Goal: Transaction & Acquisition: Subscribe to service/newsletter

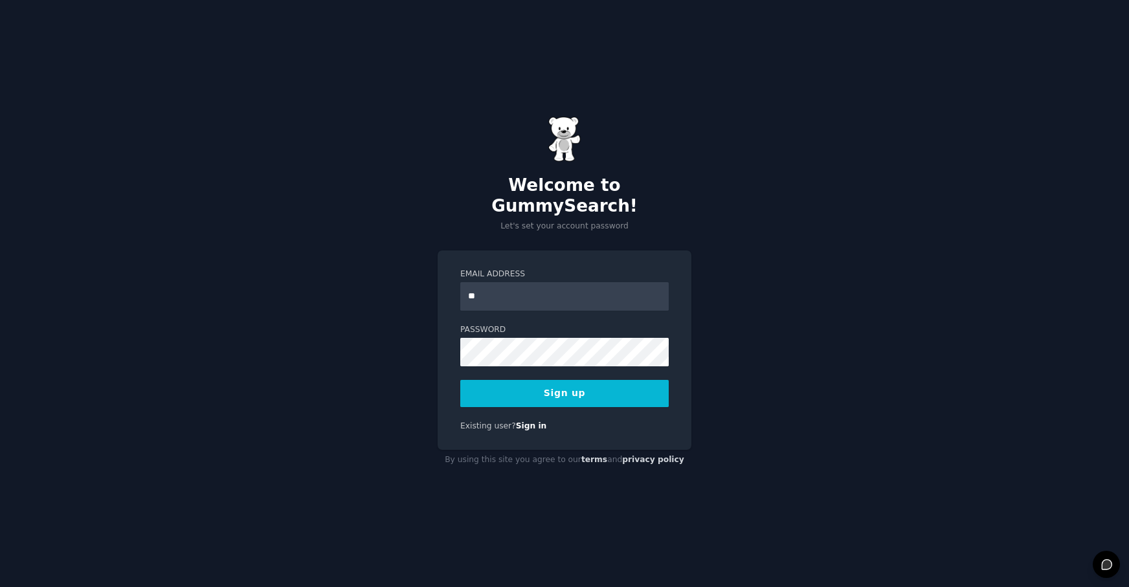
type input "**********"
click at [531, 421] on link "Sign in" at bounding box center [531, 425] width 31 height 9
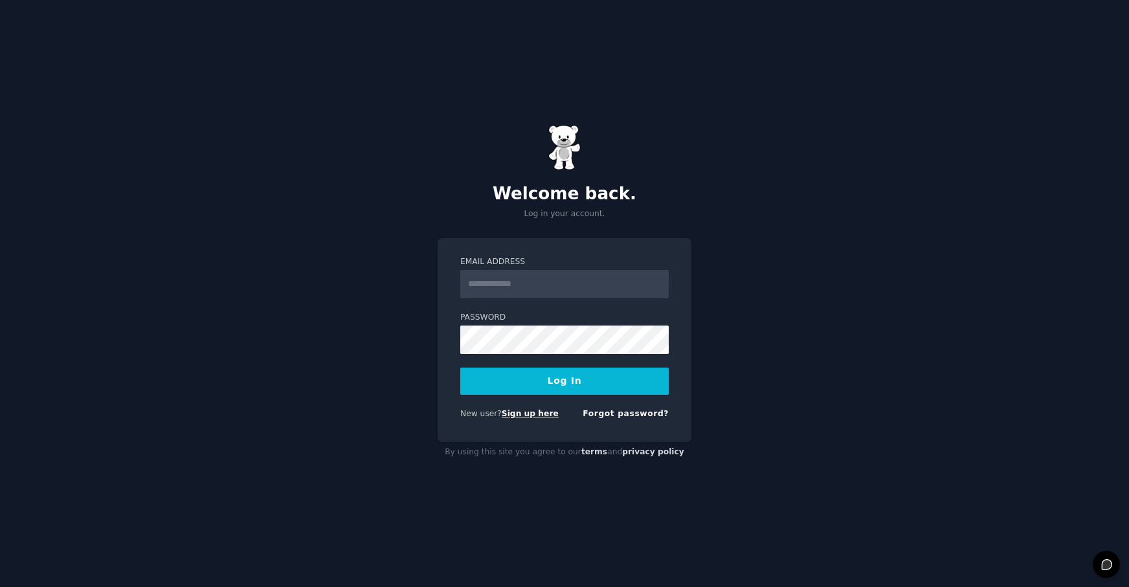
click at [524, 414] on link "Sign up here" at bounding box center [530, 413] width 57 height 9
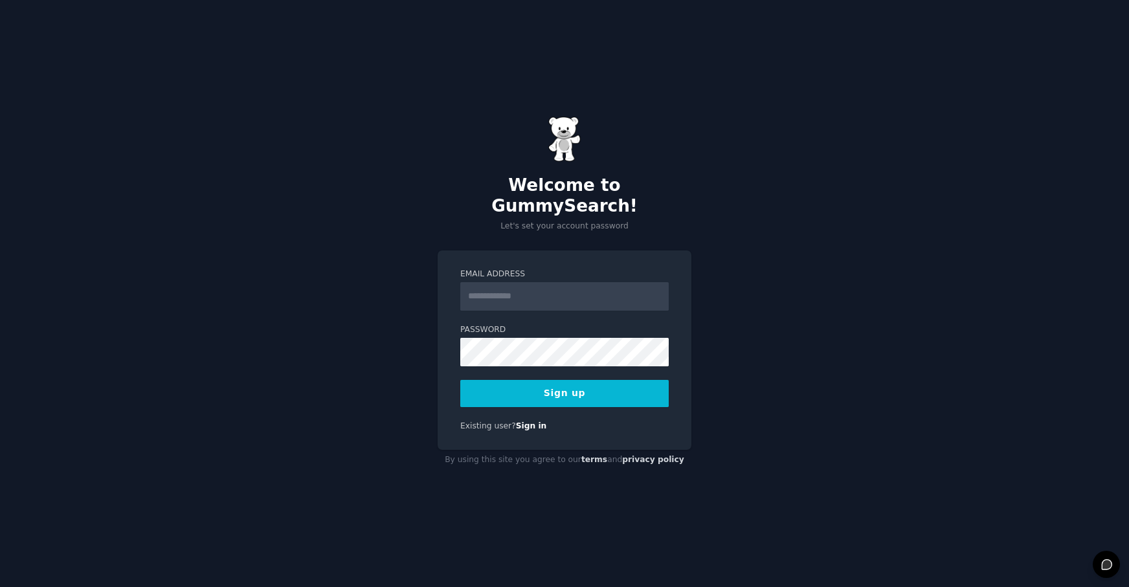
type input "*"
type input "**********"
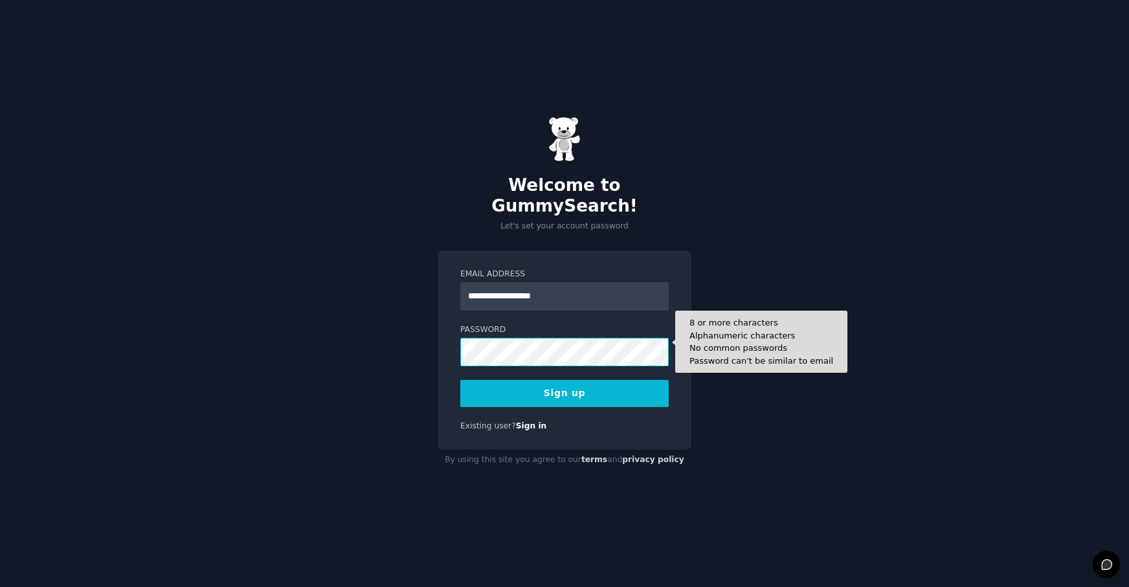
click at [460, 380] on button "Sign up" at bounding box center [564, 393] width 208 height 27
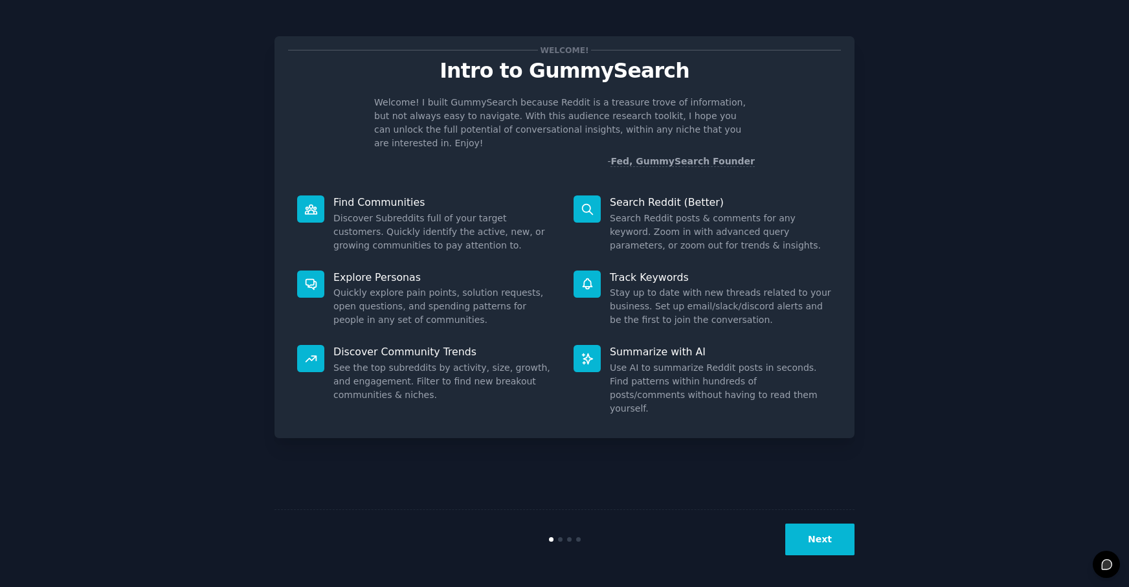
click at [833, 539] on button "Next" at bounding box center [819, 540] width 69 height 32
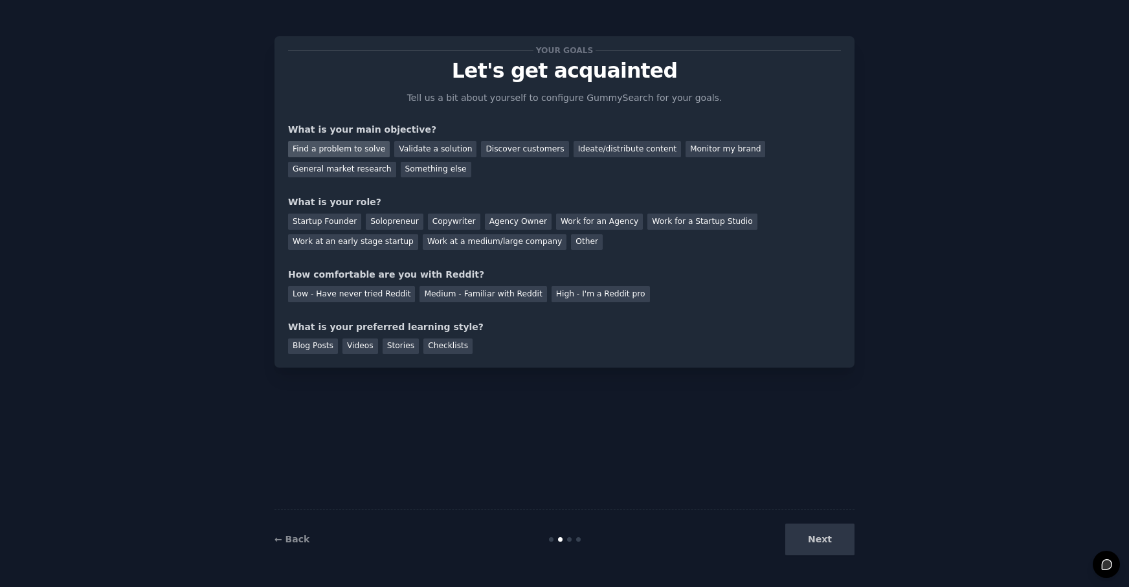
click at [352, 155] on div "Find a problem to solve" at bounding box center [339, 149] width 102 height 16
click at [814, 546] on div "Next" at bounding box center [758, 540] width 194 height 32
click at [383, 219] on div "Solopreneur" at bounding box center [394, 222] width 57 height 16
click at [381, 300] on div "Low - Have never tried Reddit" at bounding box center [351, 294] width 127 height 16
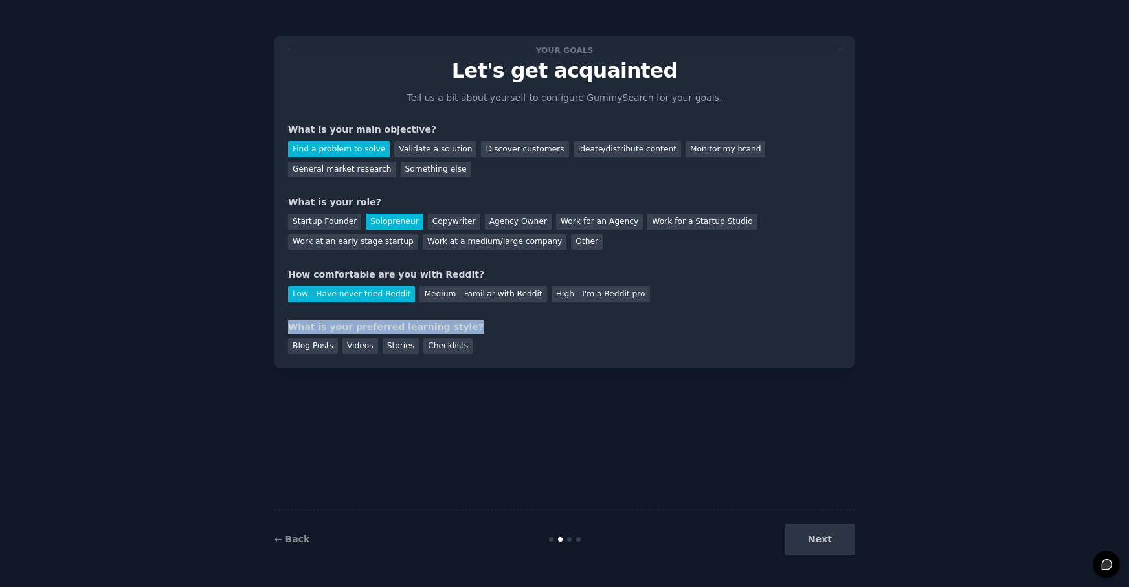
drag, startPoint x: 287, startPoint y: 323, endPoint x: 489, endPoint y: 322, distance: 202.0
click at [489, 322] on div "Your goals Let's get acquainted Tell us a bit about yourself to configure Gummy…" at bounding box center [564, 201] width 580 height 331
click at [420, 416] on div "Your goals Let's get acquainted Tell us a bit about yourself to configure Gummy…" at bounding box center [564, 293] width 580 height 551
click at [302, 350] on div "Blog Posts" at bounding box center [313, 347] width 50 height 16
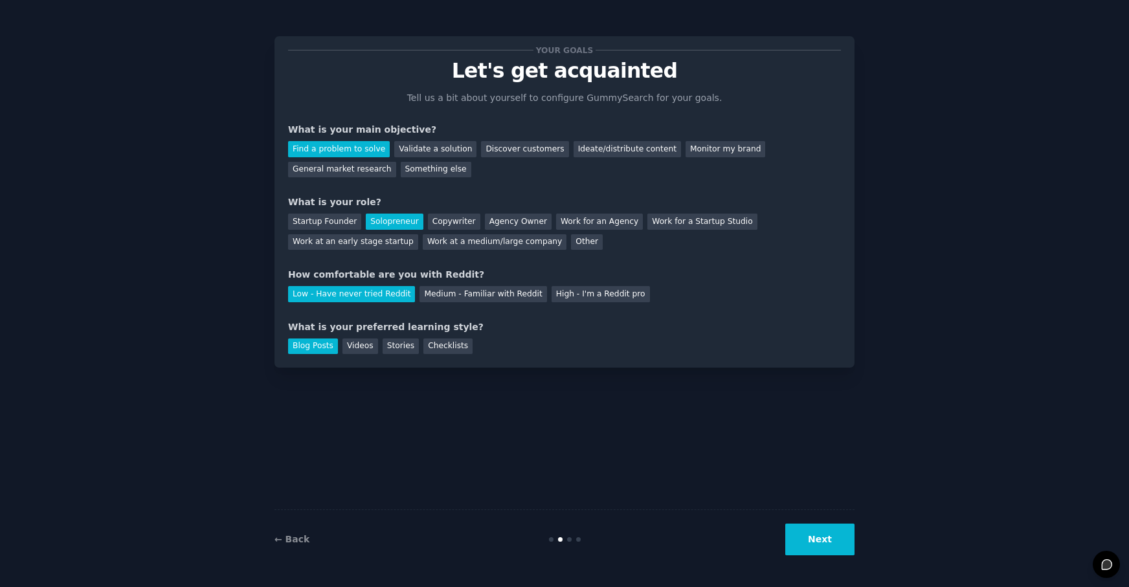
click at [806, 547] on button "Next" at bounding box center [819, 540] width 69 height 32
click at [815, 544] on div "Next" at bounding box center [758, 540] width 194 height 32
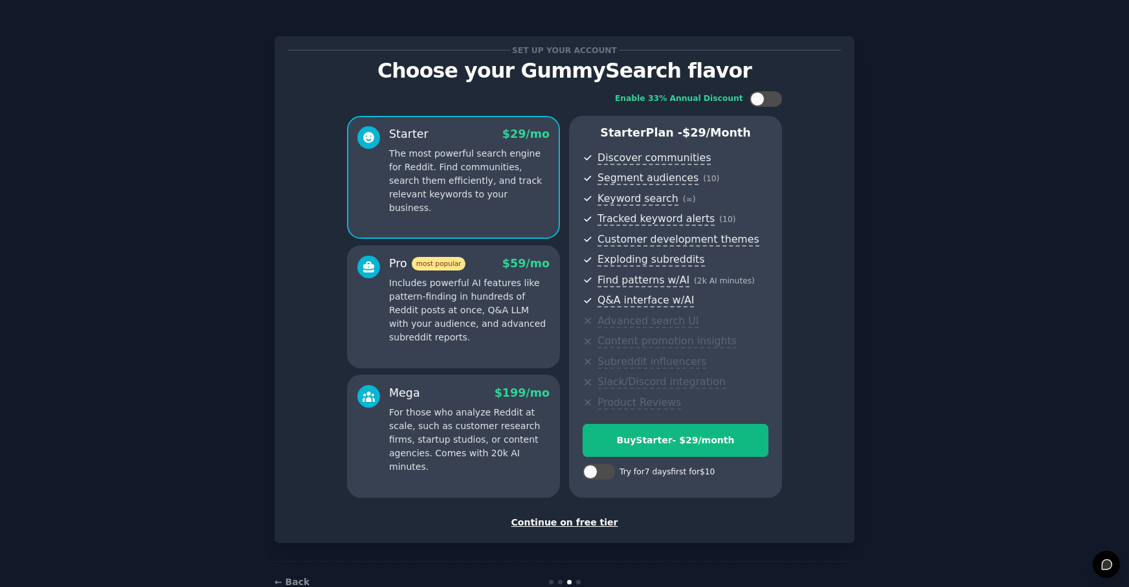
click at [550, 523] on div "Continue on free tier" at bounding box center [564, 523] width 553 height 14
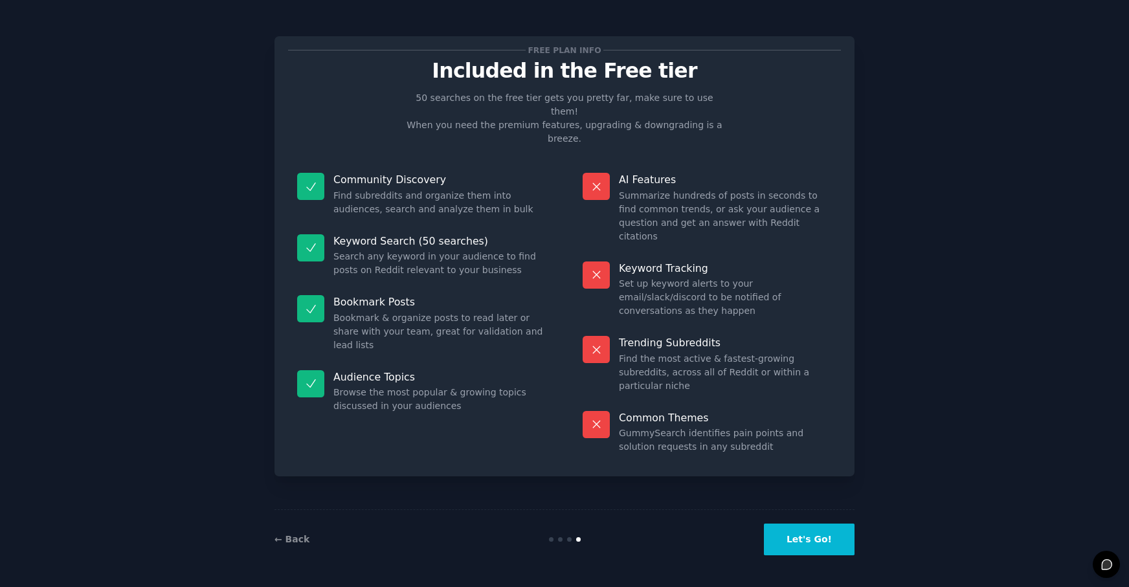
click at [787, 552] on button "Let's Go!" at bounding box center [809, 540] width 91 height 32
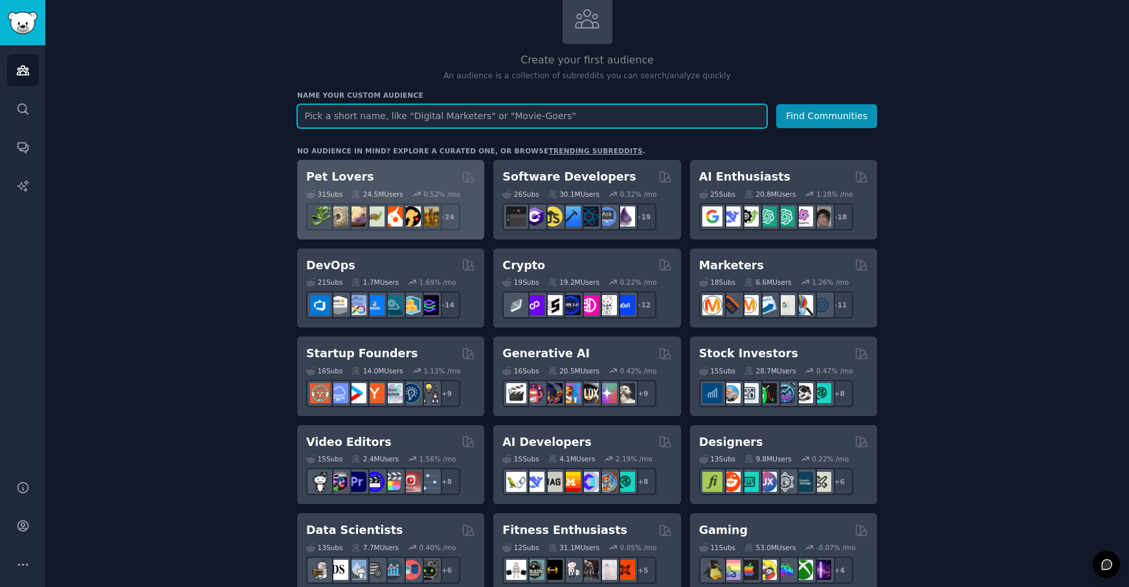
scroll to position [104, 0]
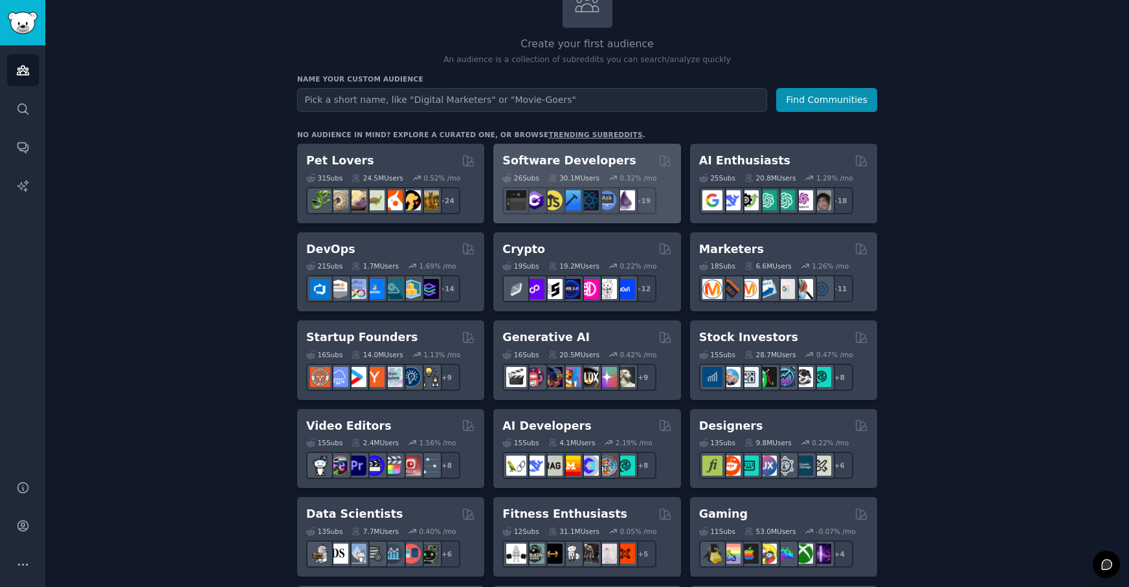
click at [637, 161] on div "Software Developers" at bounding box center [586, 161] width 169 height 16
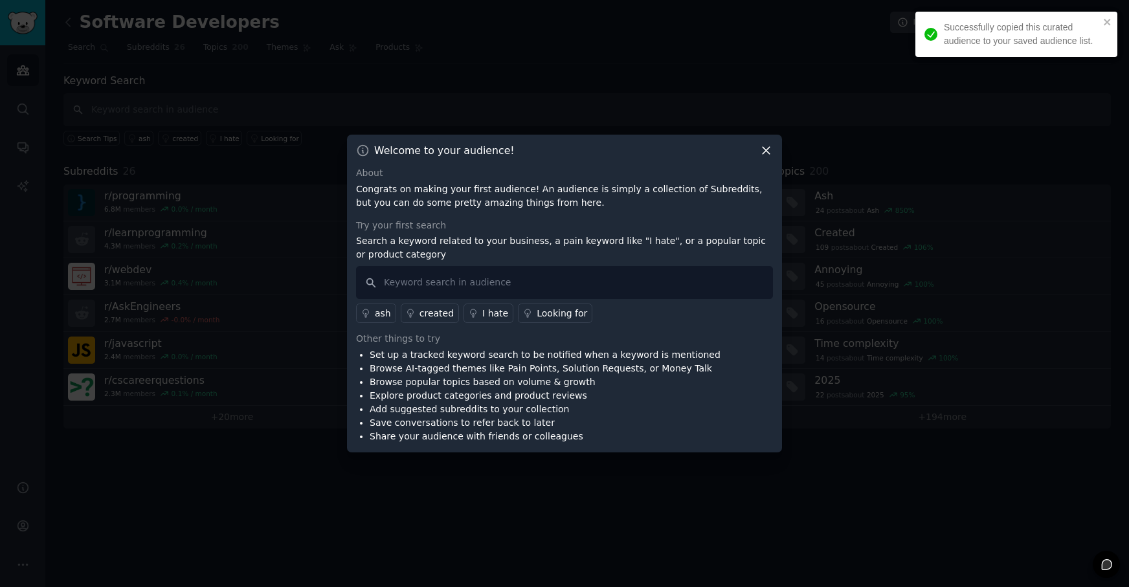
click at [766, 153] on icon at bounding box center [766, 151] width 14 height 14
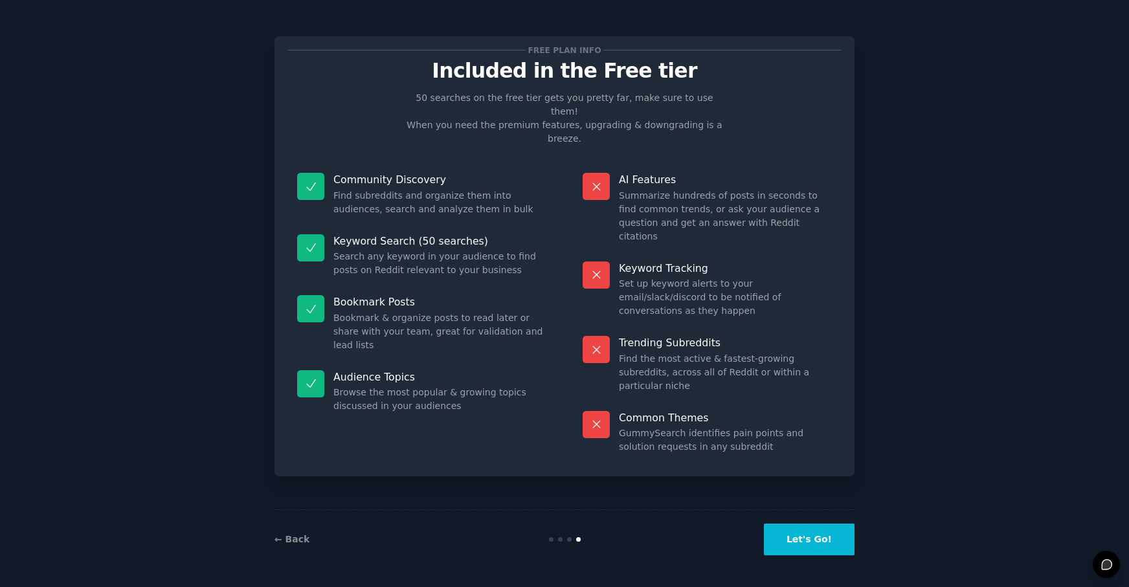
click at [778, 535] on button "Let's Go!" at bounding box center [809, 540] width 91 height 32
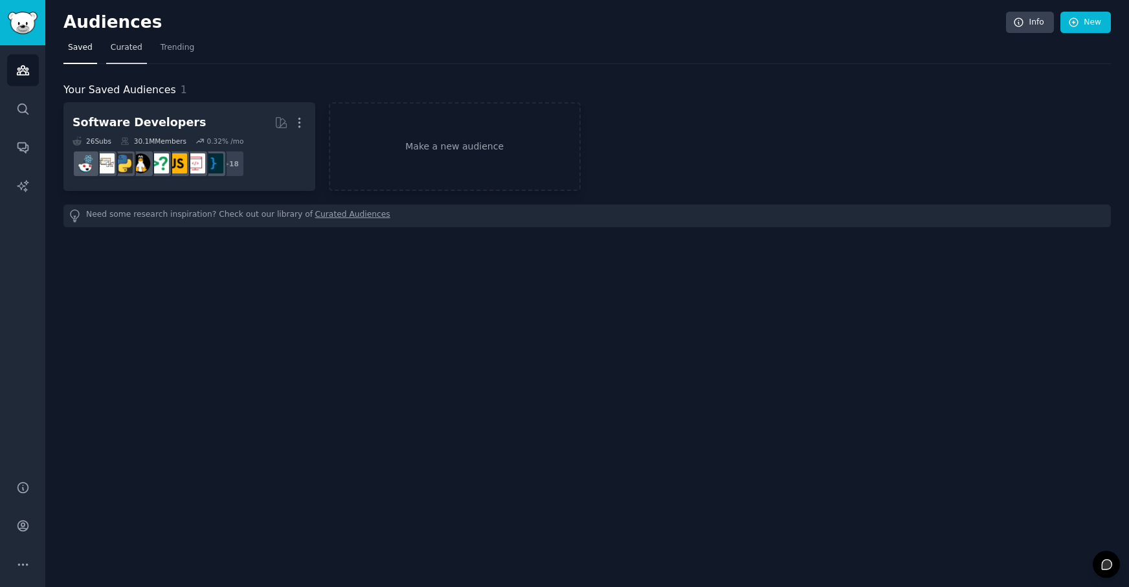
click at [139, 52] on span "Curated" at bounding box center [127, 48] width 32 height 12
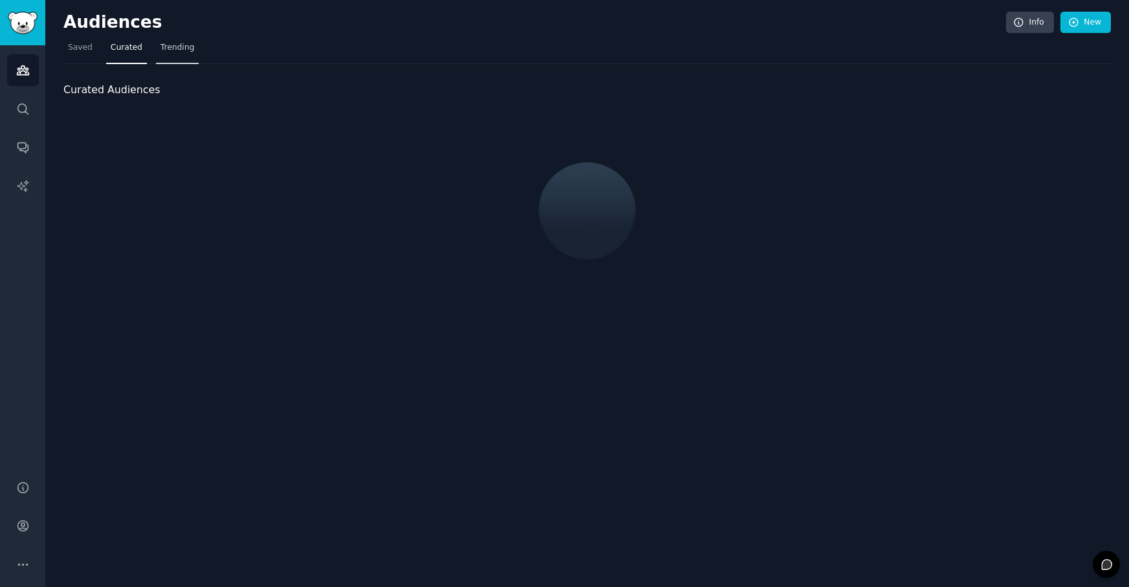
click at [175, 51] on span "Trending" at bounding box center [178, 48] width 34 height 12
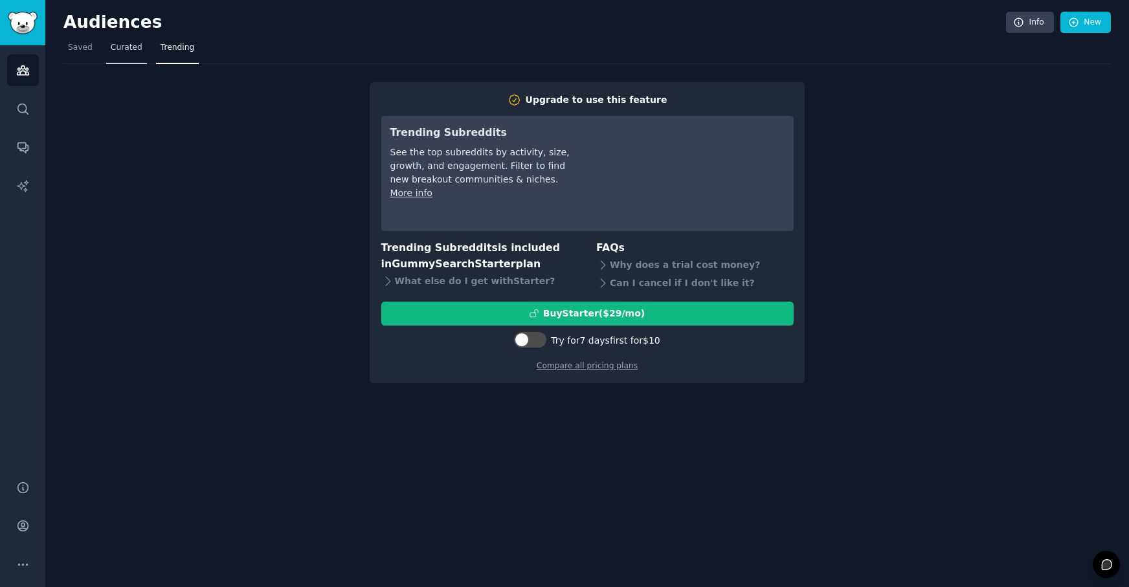
click at [118, 52] on span "Curated" at bounding box center [127, 48] width 32 height 12
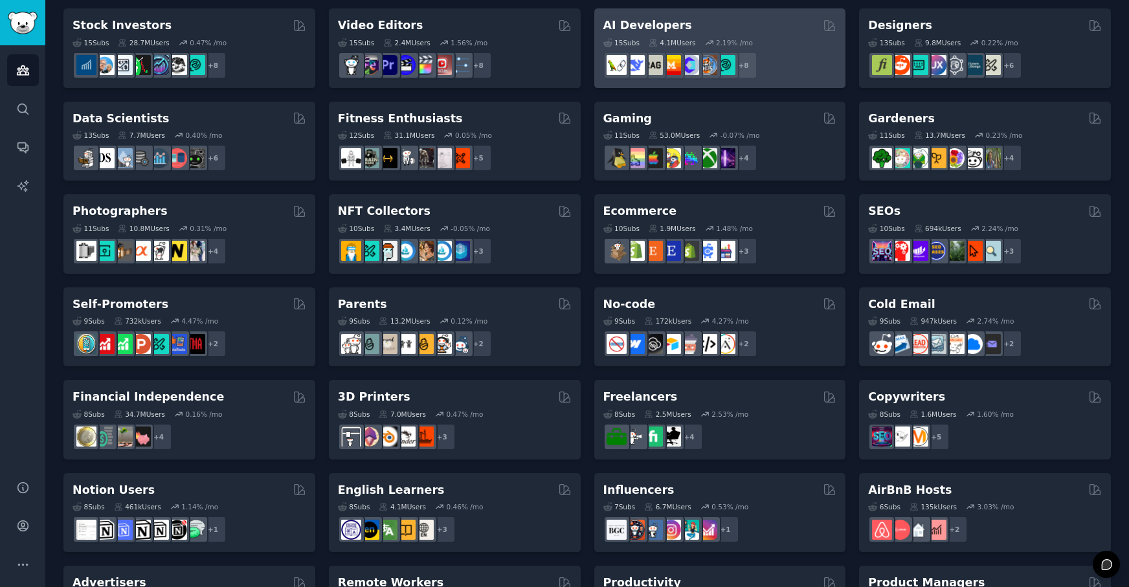
scroll to position [282, 0]
